Goal: Navigation & Orientation: Find specific page/section

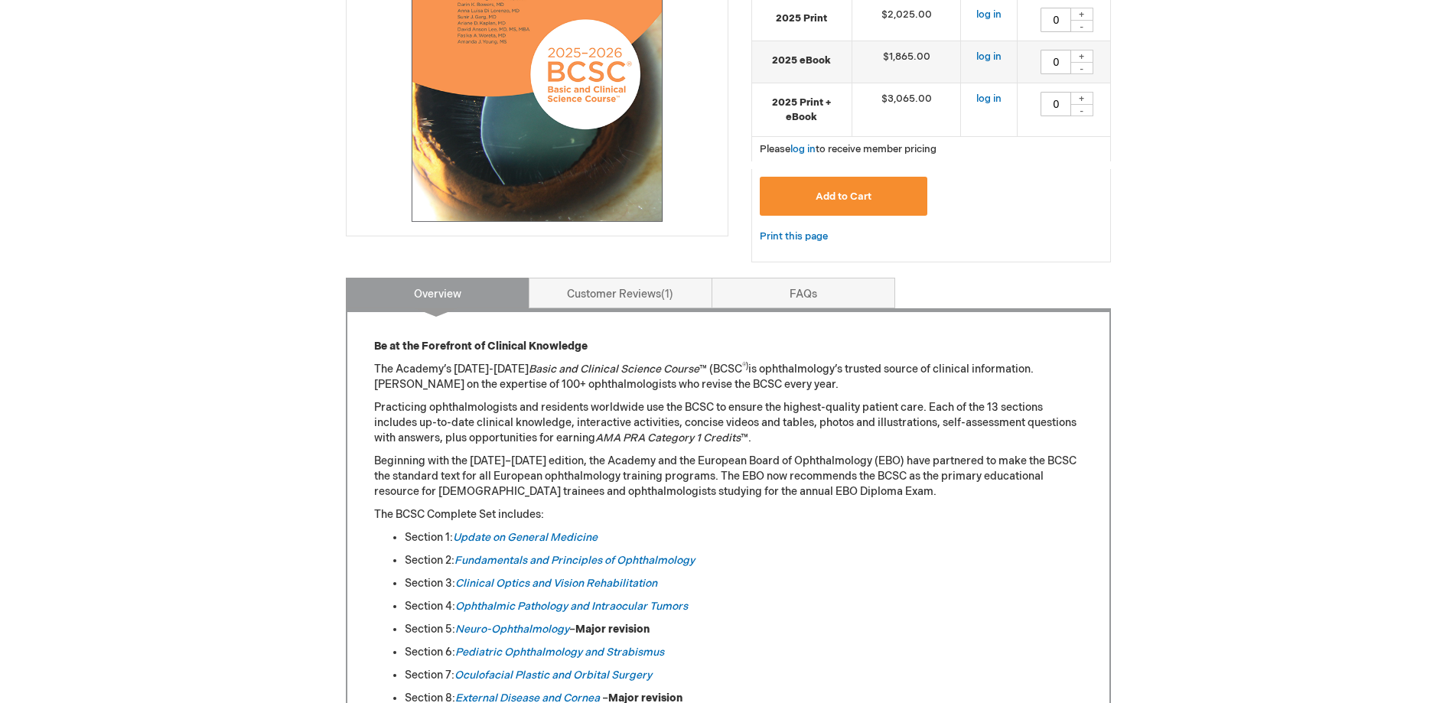
scroll to position [383, 0]
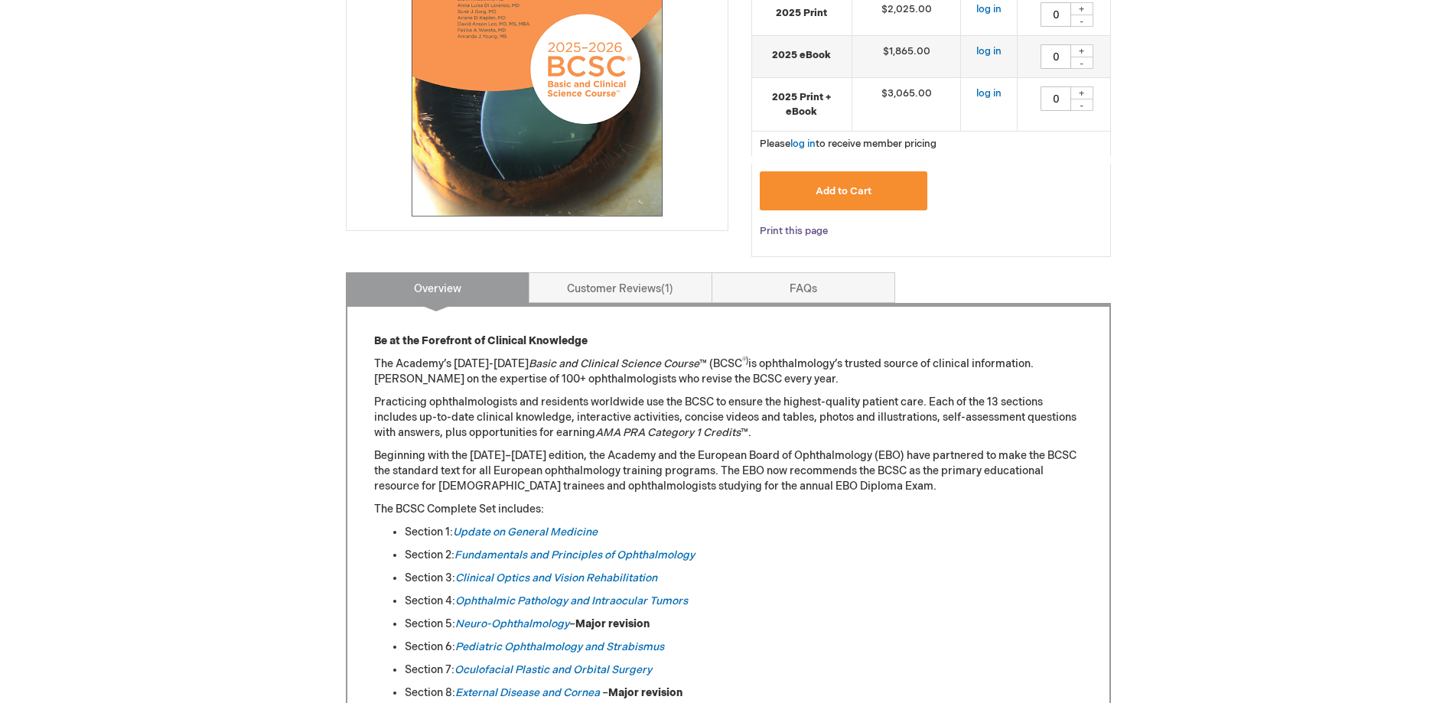
click at [795, 232] on link "Print this page" at bounding box center [794, 231] width 68 height 19
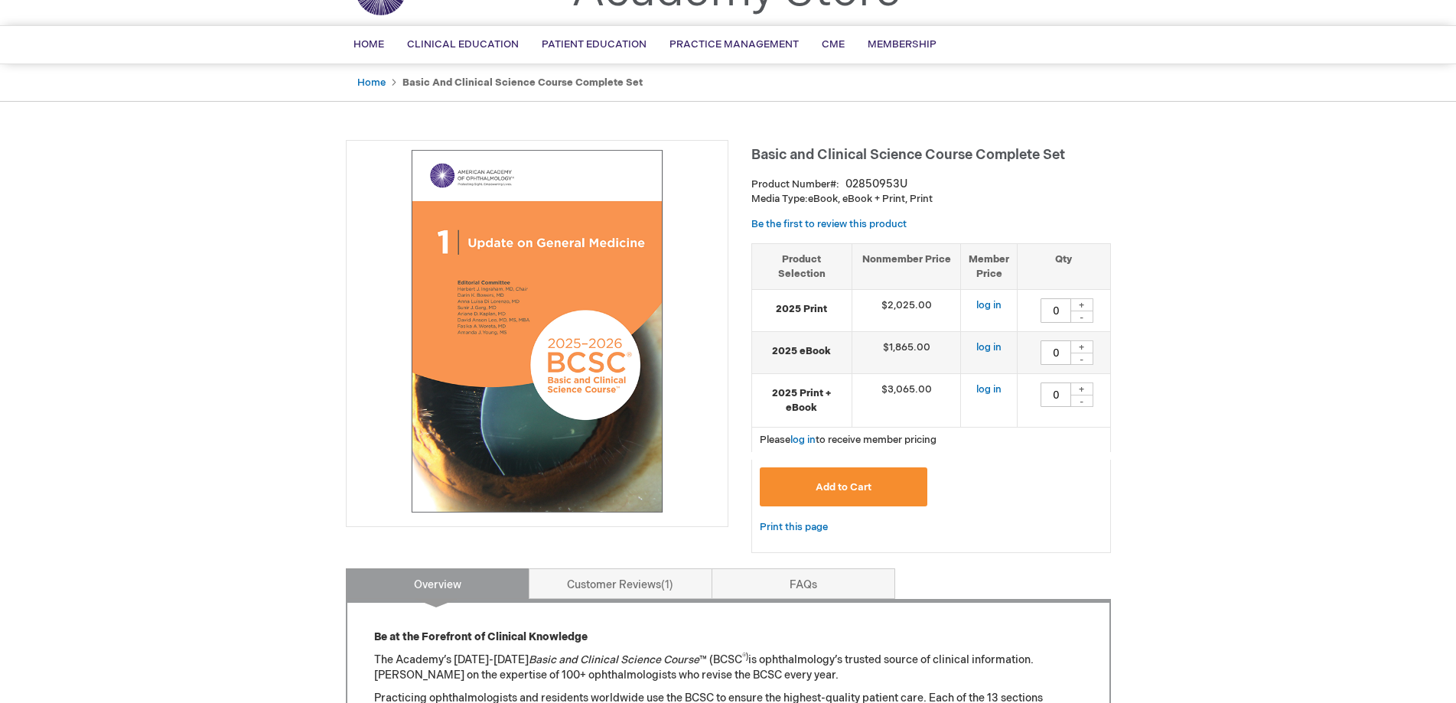
scroll to position [0, 0]
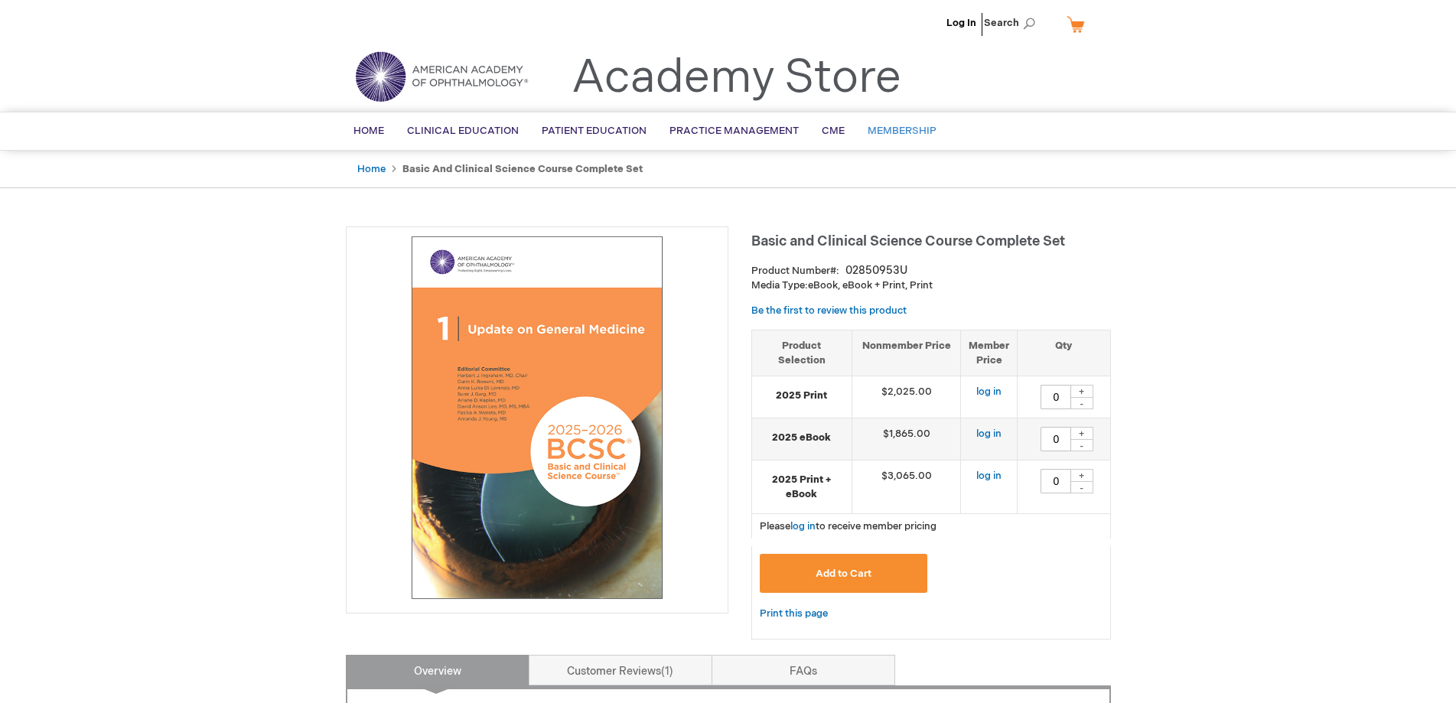
click at [892, 135] on span "Membership" at bounding box center [902, 131] width 69 height 12
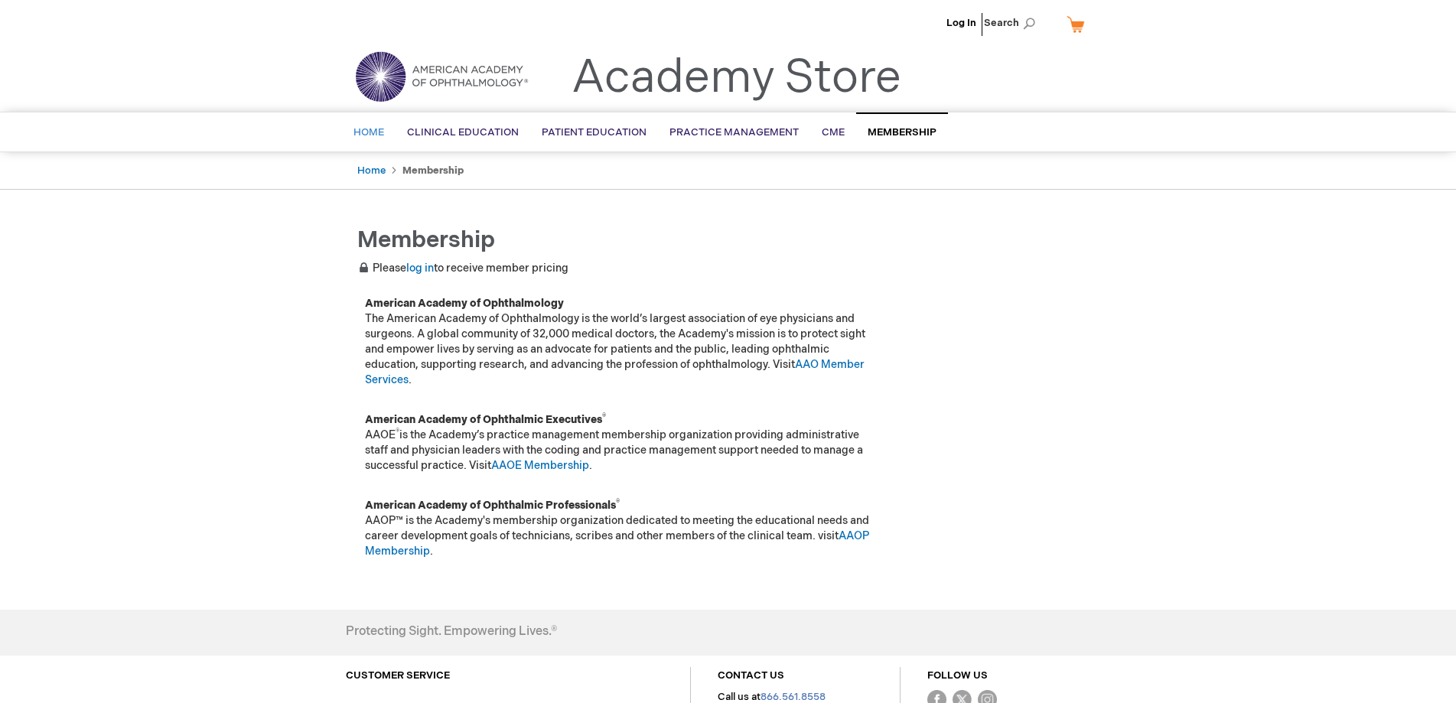
click at [368, 129] on span "Home" at bounding box center [369, 132] width 31 height 12
